Goal: Task Accomplishment & Management: Complete application form

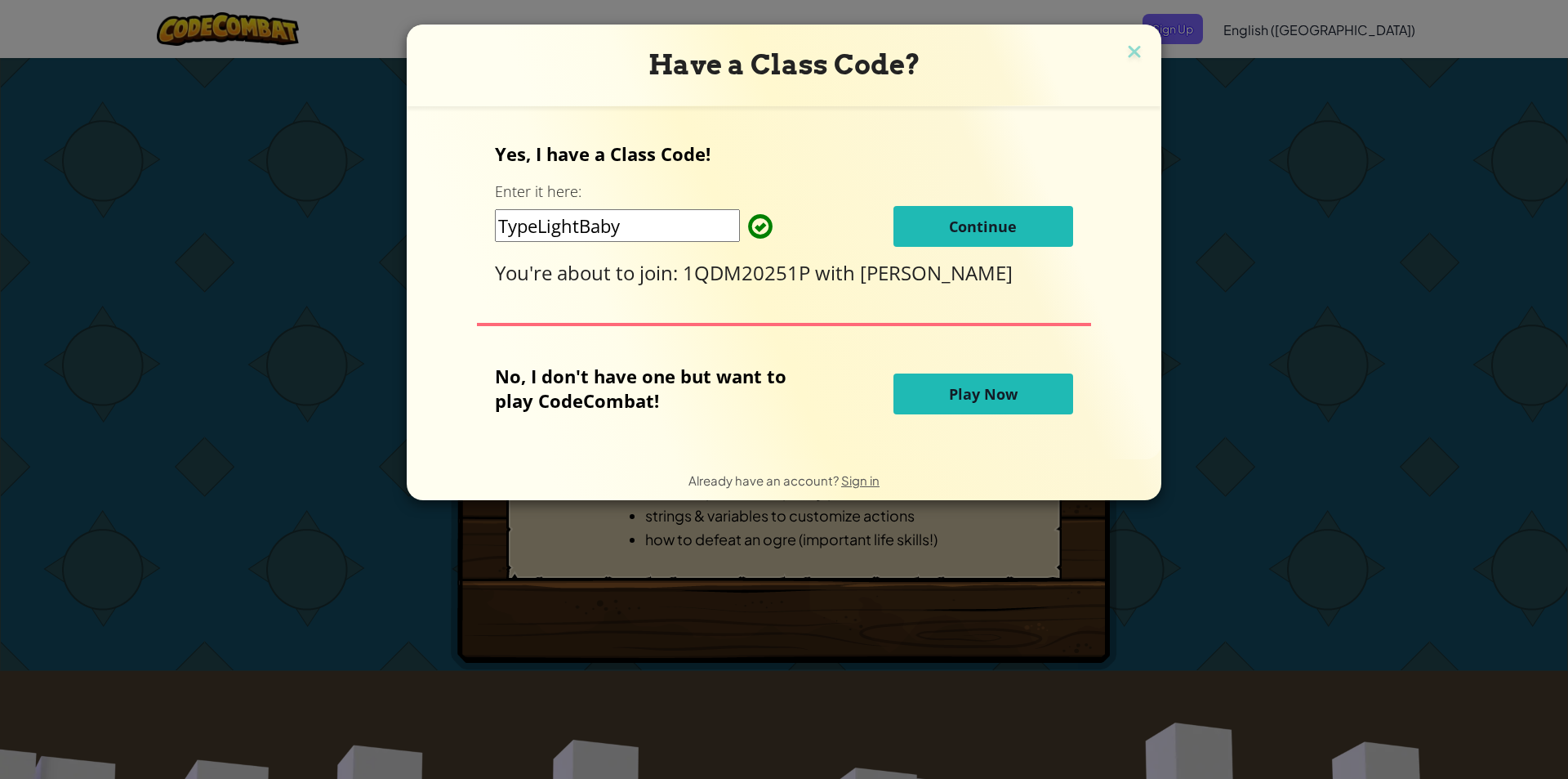
click at [941, 208] on button "Continue" at bounding box center [983, 226] width 180 height 41
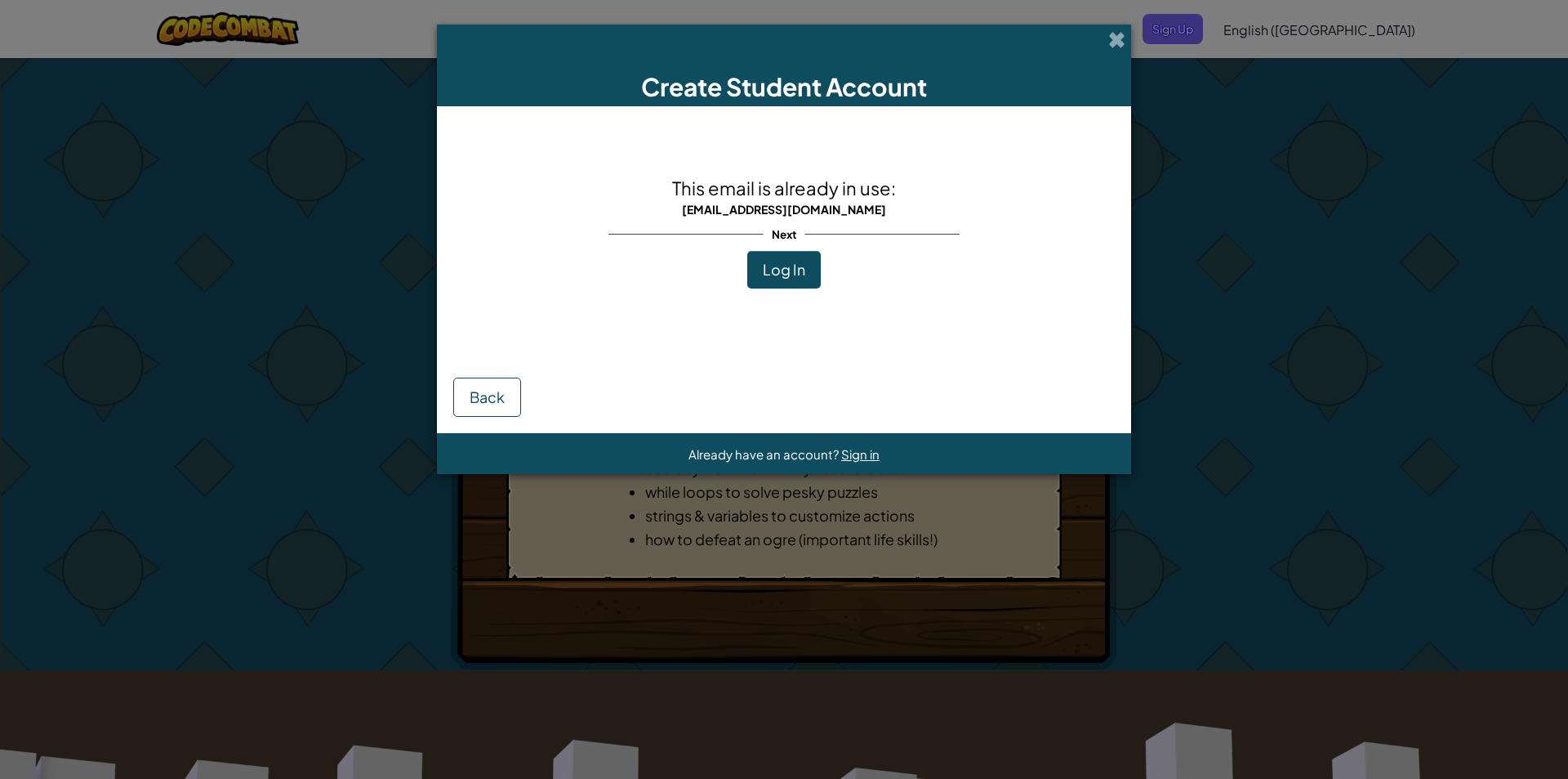
click at [1095, 52] on div "Create Student Account" at bounding box center [784, 65] width 694 height 82
click at [1117, 48] on span at bounding box center [1117, 40] width 17 height 17
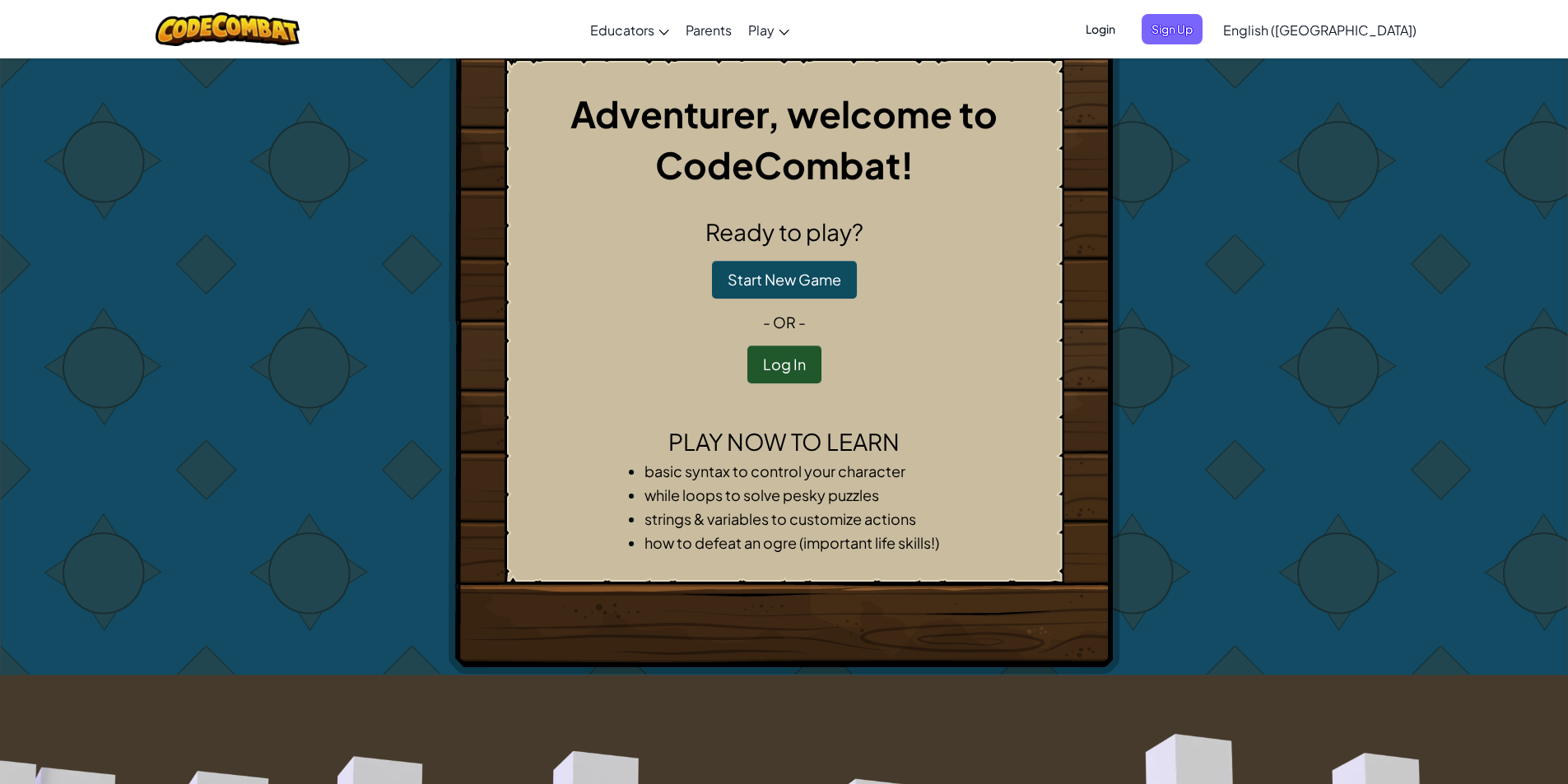
click at [1125, 34] on span "Login" at bounding box center [1100, 29] width 49 height 31
